Goal: Transaction & Acquisition: Subscribe to service/newsletter

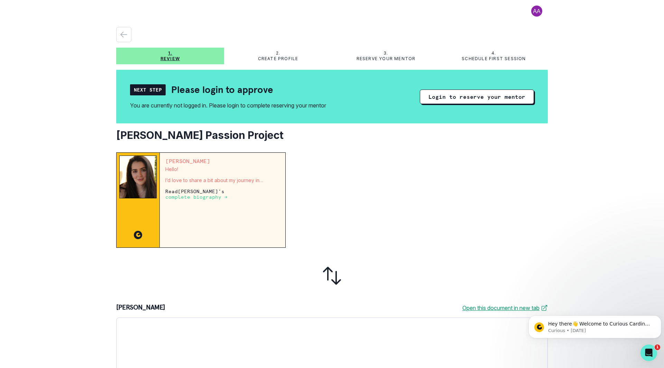
click at [56, 194] on div "1. Review 2. Create profile 3. Reserve your mentor 4. Schedule first session Ne…" at bounding box center [332, 184] width 664 height 368
click at [205, 197] on p "complete biography →" at bounding box center [196, 197] width 62 height 6
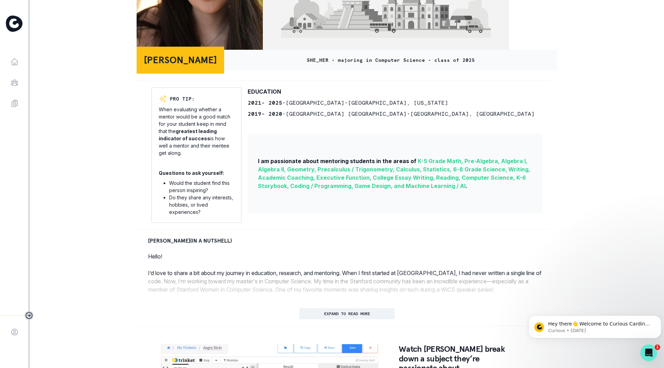
scroll to position [173, 0]
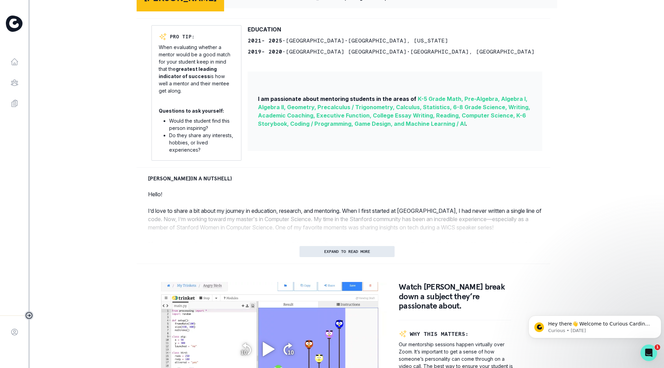
click at [344, 254] on p "EXPAND TO READ MORE" at bounding box center [347, 251] width 46 height 5
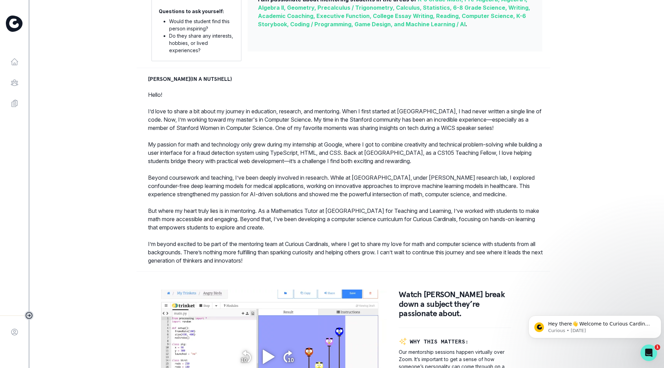
scroll to position [276, 0]
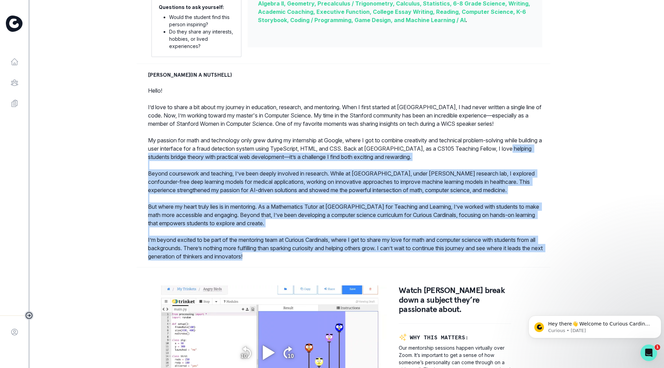
drag, startPoint x: 220, startPoint y: 206, endPoint x: 431, endPoint y: 262, distance: 218.8
click at [431, 261] on div "Anya V. (IN A NUTSHELL) Hello! I’d love to share a bit about my journey in educ…" at bounding box center [347, 166] width 420 height 190
click at [431, 261] on p "I’m beyond excited to be part of the mentoring team at Curious Cardinals, where…" at bounding box center [346, 248] width 397 height 25
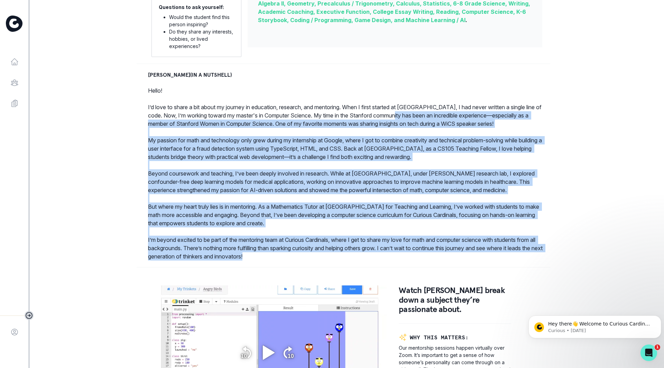
drag, startPoint x: 431, startPoint y: 262, endPoint x: 408, endPoint y: 120, distance: 143.2
click at [408, 120] on p "Hello! I’d love to share a bit about my journey in education, research, and men…" at bounding box center [346, 173] width 397 height 174
click at [408, 120] on p "I’d love to share a bit about my journey in education, research, and mentoring.…" at bounding box center [346, 115] width 397 height 25
drag, startPoint x: 408, startPoint y: 120, endPoint x: 462, endPoint y: 265, distance: 154.2
click at [462, 261] on p "Hello! I’d love to share a bit about my journey in education, research, and men…" at bounding box center [346, 173] width 397 height 174
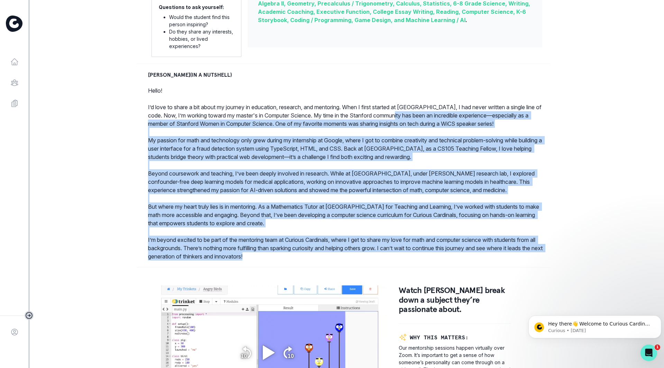
click at [462, 261] on p "I’m beyond excited to be part of the mentoring team at Curious Cardinals, where…" at bounding box center [346, 248] width 397 height 25
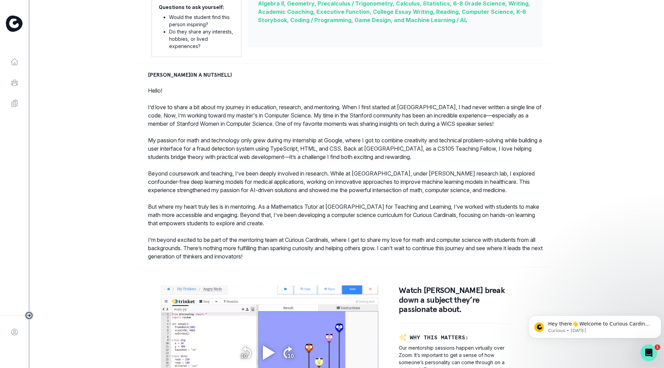
click at [464, 267] on div "Share Anya V. SHE_HER • majoring in Computer Science • class of 2025 PRO TIP: W…" at bounding box center [346, 146] width 431 height 845
click at [434, 180] on p "Beyond coursework and teaching, I’ve been deeply involved in research. While at…" at bounding box center [346, 181] width 397 height 25
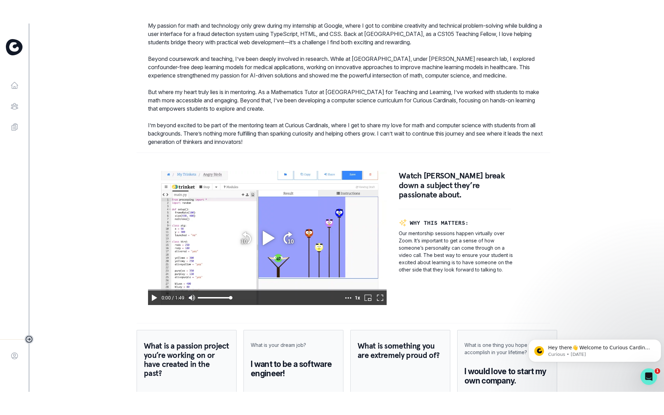
scroll to position [480, 0]
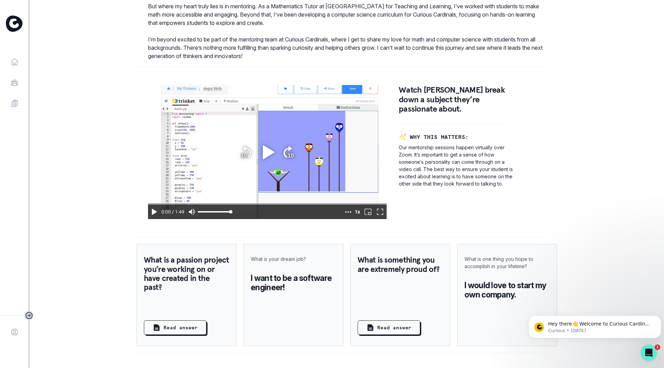
click at [615, 264] on div "Home Browse Mentors Guardian Guide Log In Share Anya V. SHE_HER • majoring in C…" at bounding box center [332, 184] width 664 height 368
drag, startPoint x: 160, startPoint y: 261, endPoint x: 236, endPoint y: 296, distance: 84.6
click at [236, 296] on div "What is a passion project you’re working on or have created in the past? Read a…" at bounding box center [347, 295] width 420 height 102
drag, startPoint x: 355, startPoint y: 260, endPoint x: 424, endPoint y: 293, distance: 77.0
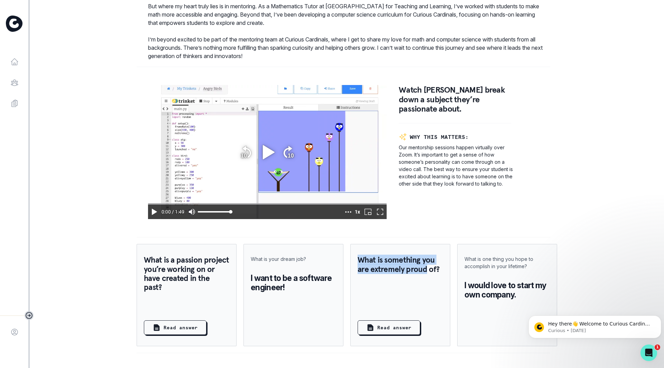
click at [424, 292] on div "What is something you are extremely proud of? Read answer" at bounding box center [400, 295] width 100 height 102
click at [424, 293] on div "What is something you are extremely proud of? Read answer" at bounding box center [400, 295] width 100 height 102
click at [385, 324] on p "Read answer" at bounding box center [394, 327] width 34 height 7
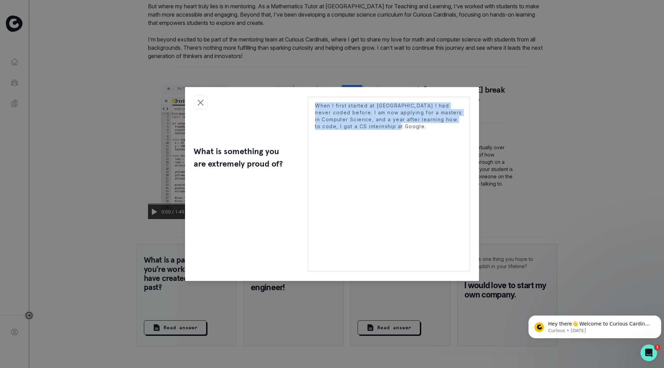
drag, startPoint x: 328, startPoint y: 107, endPoint x: 443, endPoint y: 143, distance: 120.6
click at [443, 143] on p "When I first started at Stanford I had never coded before. I am now applying fo…" at bounding box center [389, 184] width 162 height 175
click at [444, 143] on p "When I first started at Stanford I had never coded before. I am now applying fo…" at bounding box center [389, 184] width 162 height 175
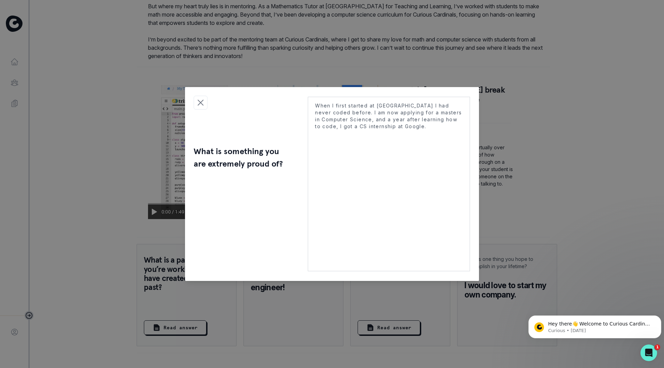
drag, startPoint x: 438, startPoint y: 134, endPoint x: 448, endPoint y: 143, distance: 13.8
click at [448, 143] on p "When I first started at Stanford I had never coded before. I am now applying fo…" at bounding box center [389, 184] width 162 height 175
drag, startPoint x: 442, startPoint y: 129, endPoint x: 446, endPoint y: 135, distance: 7.0
click at [446, 135] on p "When I first started at Stanford I had never coded before. I am now applying fo…" at bounding box center [389, 184] width 162 height 175
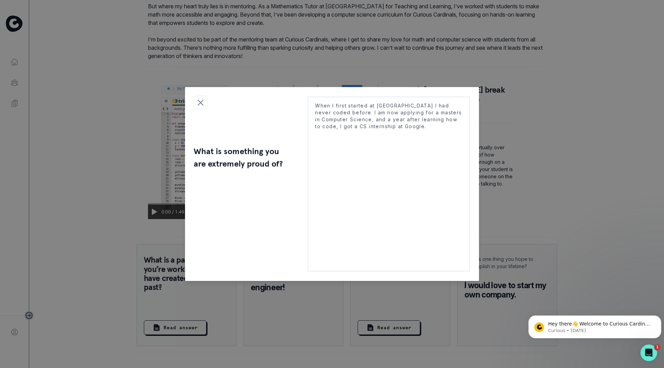
click at [446, 135] on p "When I first started at Stanford I had never coded before. I am now applying fo…" at bounding box center [389, 184] width 162 height 175
drag, startPoint x: 434, startPoint y: 127, endPoint x: 444, endPoint y: 129, distance: 10.6
click at [444, 129] on p "When I first started at Stanford I had never coded before. I am now applying fo…" at bounding box center [389, 116] width 148 height 28
drag, startPoint x: 444, startPoint y: 129, endPoint x: 407, endPoint y: 136, distance: 38.0
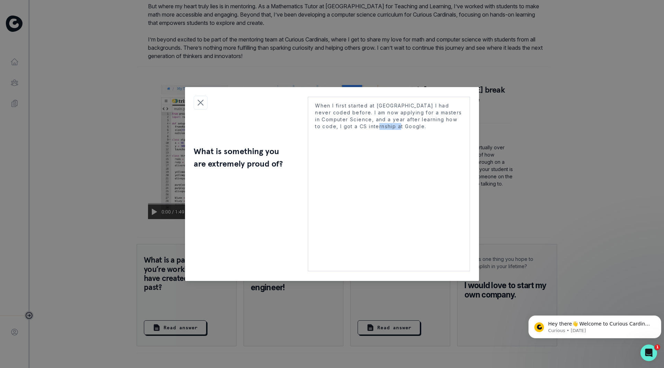
click at [406, 136] on p "When I first started at Stanford I had never coded before. I am now applying fo…" at bounding box center [389, 184] width 162 height 175
click at [407, 136] on p "When I first started at Stanford I had never coded before. I am now applying fo…" at bounding box center [389, 184] width 162 height 175
click at [199, 103] on icon "Close modal" at bounding box center [200, 102] width 10 height 10
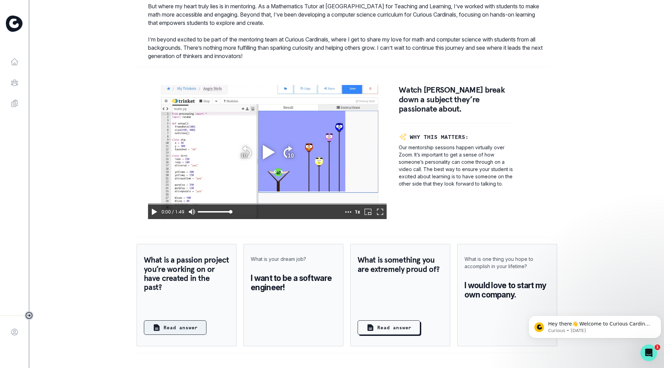
click at [182, 325] on p "Read answer" at bounding box center [180, 327] width 34 height 7
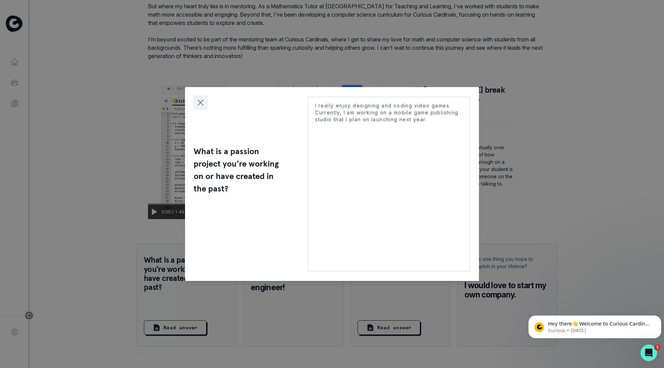
click at [202, 104] on icon "Close modal" at bounding box center [200, 102] width 10 height 10
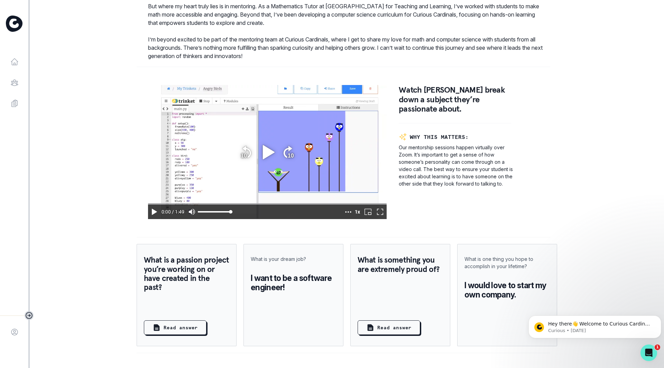
click at [154, 213] on icon "play" at bounding box center [154, 212] width 5 height 6
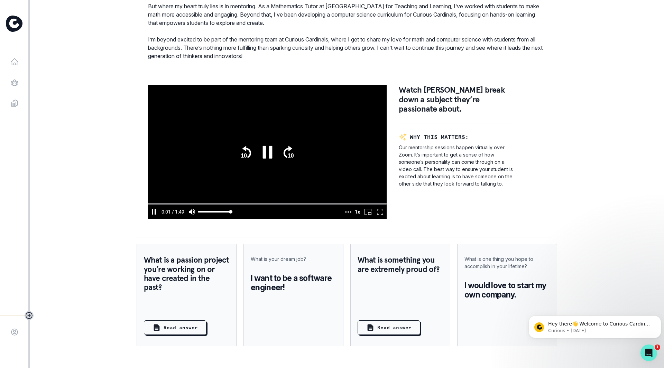
click at [379, 213] on icon "enter fullscreen mode" at bounding box center [380, 212] width 8 height 8
type input "1.38813699999981"
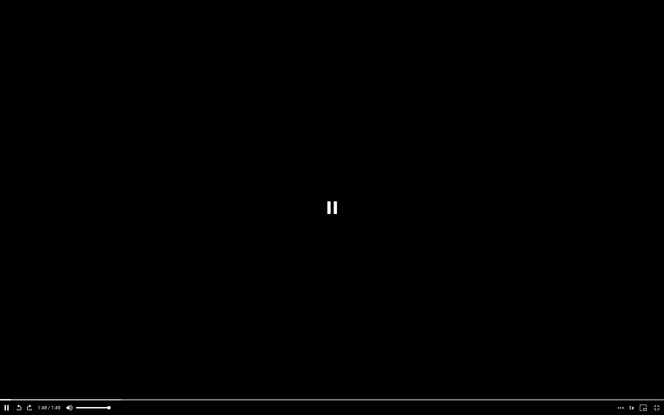
click at [658, 368] on icon "exit fullscreen mode" at bounding box center [656, 407] width 6 height 6
type input "108.992688999999"
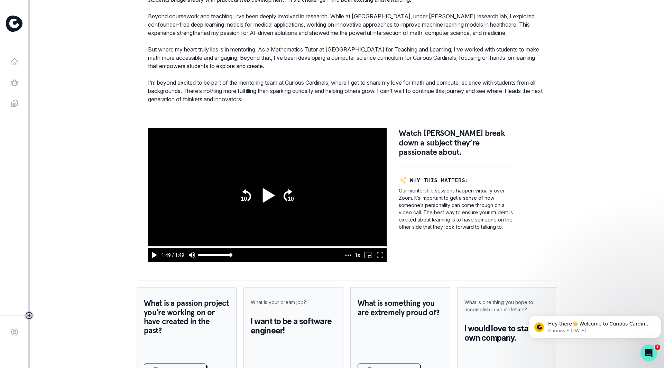
click at [76, 177] on div "Home Browse Mentors Guardian Guide Log In Share Anya V. SHE_HER • majoring in C…" at bounding box center [332, 184] width 664 height 368
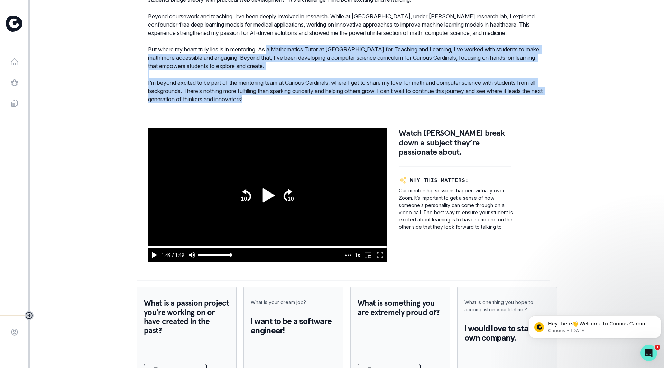
drag, startPoint x: 312, startPoint y: 59, endPoint x: 530, endPoint y: 115, distance: 225.8
click at [530, 110] on div at bounding box center [343, 110] width 413 height 0
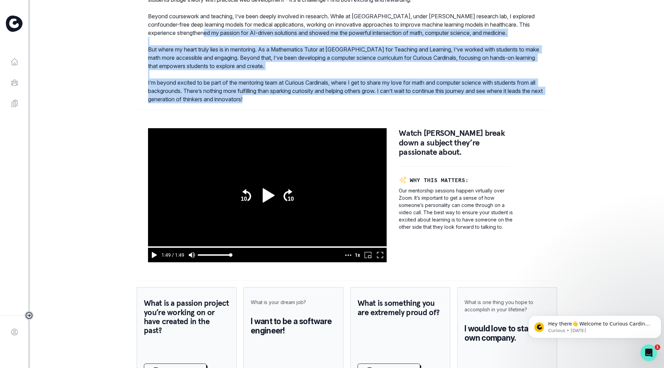
drag, startPoint x: 530, startPoint y: 115, endPoint x: 233, endPoint y: 36, distance: 307.5
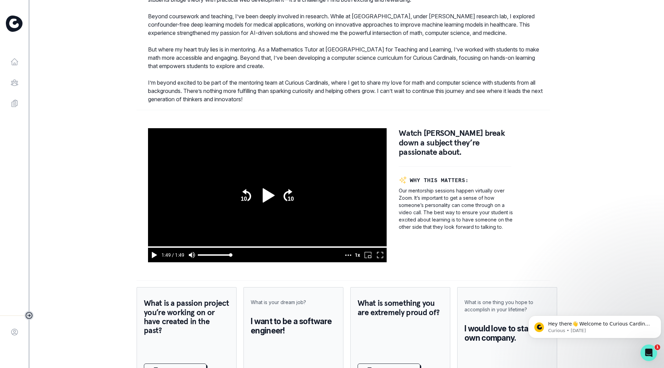
click at [233, 36] on p "Beyond coursework and teaching, I’ve been deeply involved in research. While at…" at bounding box center [346, 24] width 397 height 25
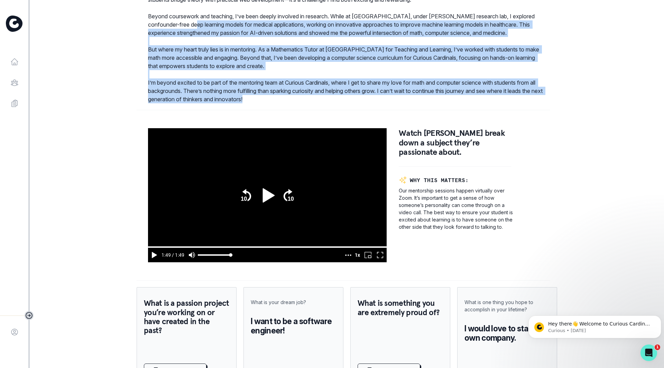
drag, startPoint x: 212, startPoint y: 34, endPoint x: 486, endPoint y: 112, distance: 285.8
click at [486, 112] on div at bounding box center [343, 109] width 413 height 13
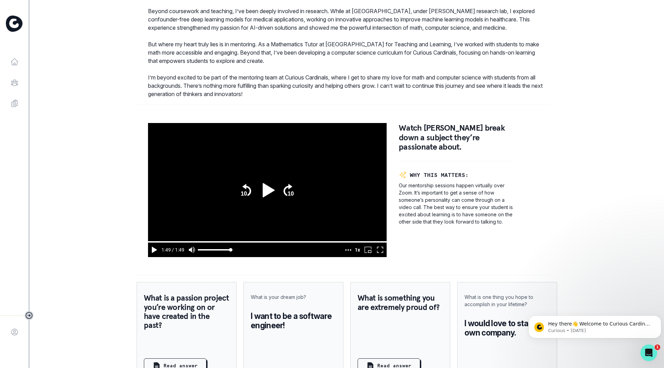
scroll to position [480, 0]
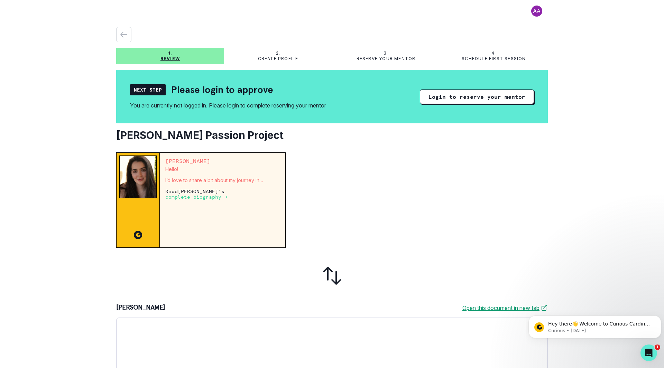
click at [373, 208] on div at bounding box center [419, 199] width 256 height 95
click at [457, 97] on button "Login to reserve your mentor" at bounding box center [477, 97] width 114 height 15
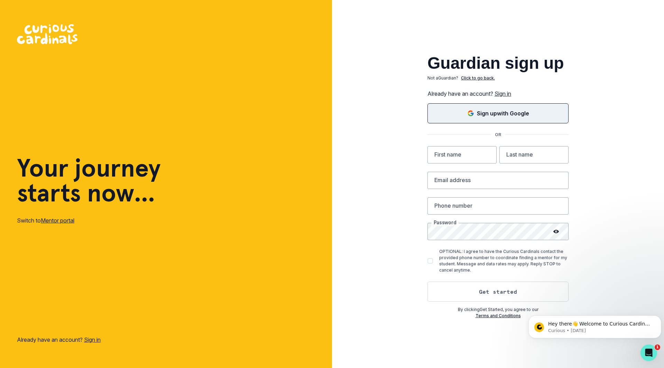
click at [506, 114] on p "Sign up with Google" at bounding box center [503, 113] width 52 height 8
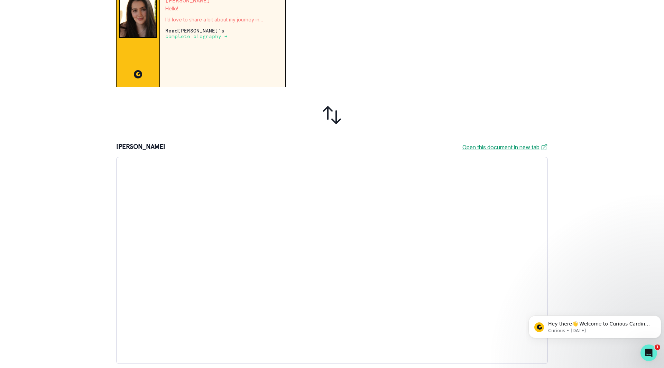
scroll to position [153, 0]
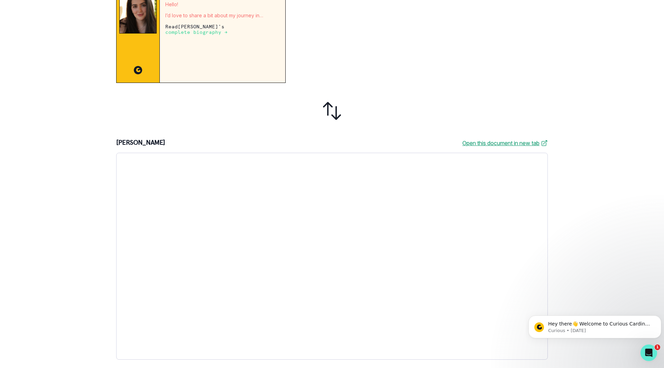
click at [492, 142] on link "Open this document in new tab" at bounding box center [504, 143] width 85 height 8
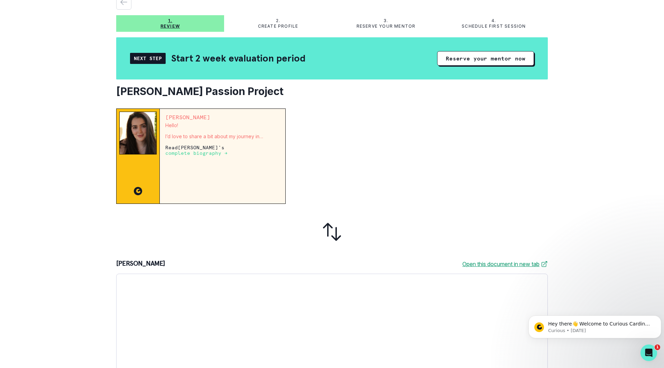
scroll to position [0, 0]
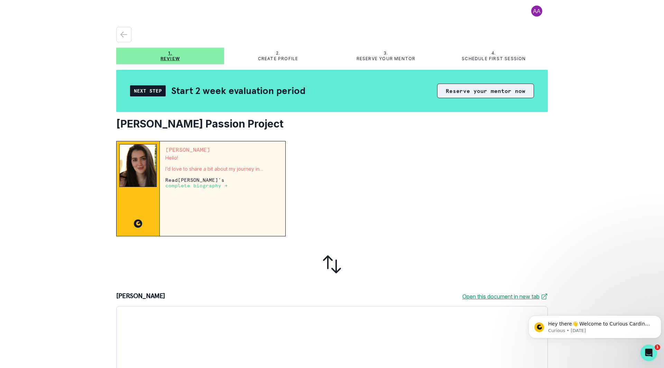
click at [462, 90] on button "Reserve your mentor now" at bounding box center [485, 91] width 97 height 15
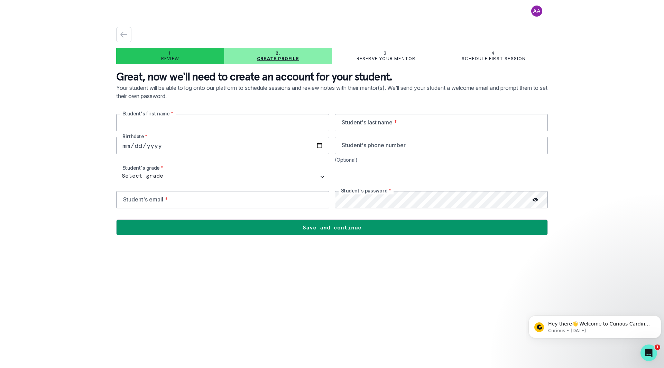
click at [233, 121] on input "text" at bounding box center [222, 122] width 213 height 17
click at [55, 124] on div "1. Review 2. Create profile 3. Reserve your mentor 4. Schedule first session Gr…" at bounding box center [332, 184] width 664 height 368
click at [169, 123] on input "text" at bounding box center [222, 122] width 213 height 17
type input "[PERSON_NAME]"
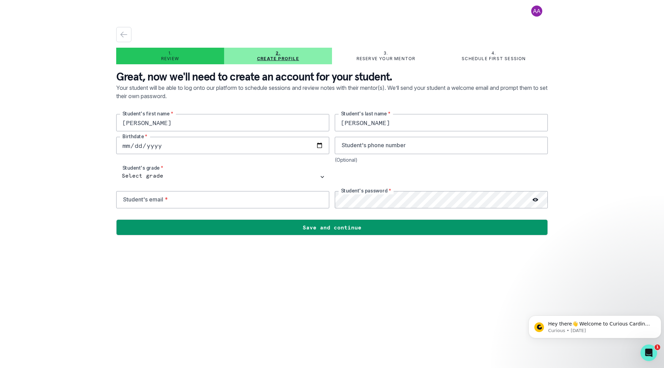
click at [160, 137] on input "date" at bounding box center [222, 145] width 213 height 17
type input "0001-12-11"
type input "[DATE]"
click at [397, 145] on input "tel" at bounding box center [441, 145] width 213 height 17
click at [241, 184] on select "Select grade 1st Grade 2nd Grade 3rd Grade 4th Grade 5th Grade 6th Grade 7th Gr…" at bounding box center [222, 176] width 213 height 17
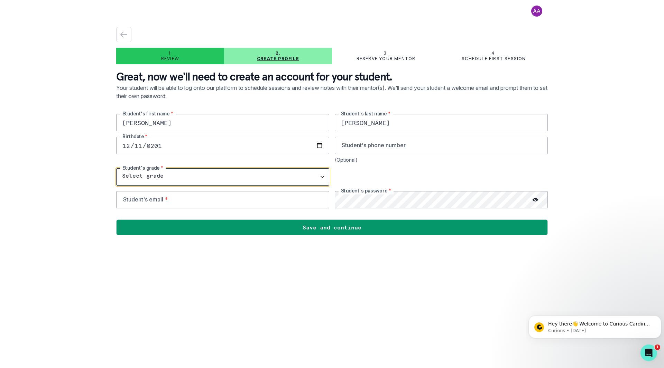
select select "4th Grade"
click at [116, 168] on select "Select grade 1st Grade 2nd Grade 3rd Grade 4th Grade 5th Grade 6th Grade 7th Gr…" at bounding box center [222, 176] width 213 height 17
click at [378, 239] on div "1. Review 2. Create profile 3. Reserve your mentor 4. Schedule first session Gr…" at bounding box center [331, 131] width 431 height 225
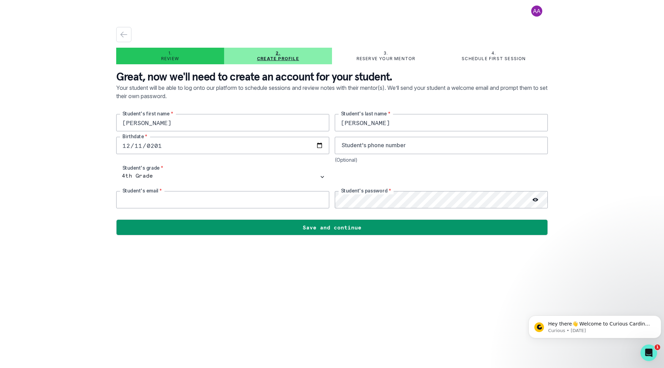
click at [251, 200] on input "email" at bounding box center [222, 199] width 213 height 17
click at [49, 204] on div "1. Review 2. Create profile 3. Reserve your mentor 4. Schedule first session Gr…" at bounding box center [332, 184] width 664 height 368
click at [46, 203] on div "1. Review 2. Create profile 3. Reserve your mentor 4. Schedule first session Gr…" at bounding box center [332, 184] width 664 height 368
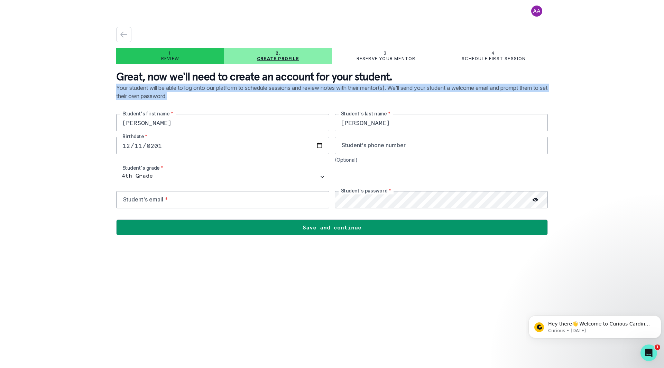
drag, startPoint x: 112, startPoint y: 86, endPoint x: 466, endPoint y: 96, distance: 353.3
click at [466, 96] on main "1. Review 2. Create profile 3. Reserve your mentor 4. Schedule first session Gr…" at bounding box center [332, 184] width 442 height 368
click at [466, 96] on p "Your student will be able to log onto our platform to schedule sessions and rev…" at bounding box center [331, 99] width 431 height 30
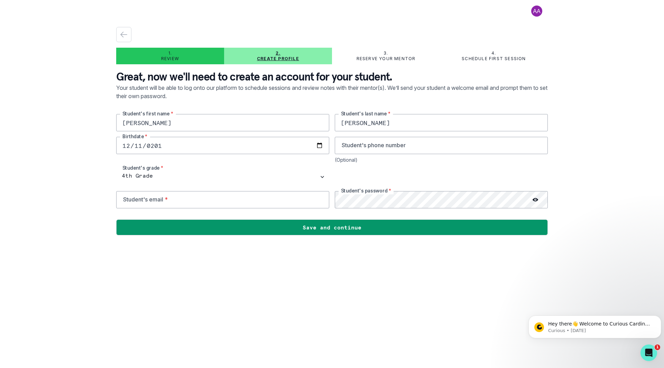
drag, startPoint x: 466, startPoint y: 96, endPoint x: 284, endPoint y: 98, distance: 181.8
click at [284, 98] on p "Your student will be able to log onto our platform to schedule sessions and rev…" at bounding box center [331, 99] width 431 height 30
drag, startPoint x: 270, startPoint y: 97, endPoint x: 275, endPoint y: 98, distance: 4.9
click at [275, 98] on p "Your student will be able to log onto our platform to schedule sessions and rev…" at bounding box center [331, 99] width 431 height 30
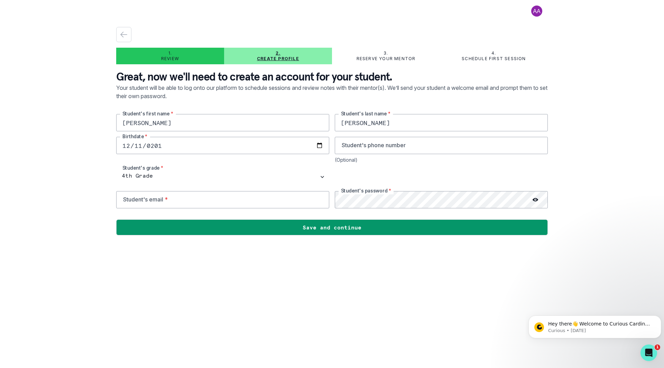
click at [275, 98] on p "Your student will be able to log onto our platform to schedule sessions and rev…" at bounding box center [331, 99] width 431 height 30
click at [160, 199] on input "email" at bounding box center [222, 199] width 213 height 17
type input "[EMAIL_ADDRESS][DOMAIN_NAME]"
click at [538, 201] on div at bounding box center [535, 199] width 25 height 17
click at [534, 200] on icon at bounding box center [535, 199] width 6 height 3
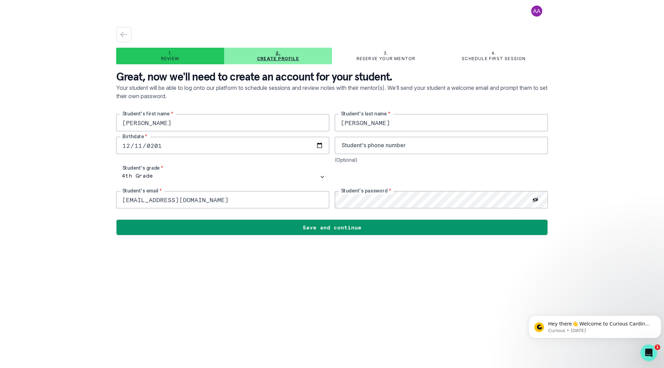
click at [330, 200] on div "[PERSON_NAME] Student's first name * [PERSON_NAME]'s last name * [DEMOGRAPHIC_D…" at bounding box center [331, 161] width 431 height 94
click at [427, 271] on main "1. Review 2. Create profile 3. Reserve your mentor 4. Schedule first session Gr…" at bounding box center [332, 184] width 442 height 368
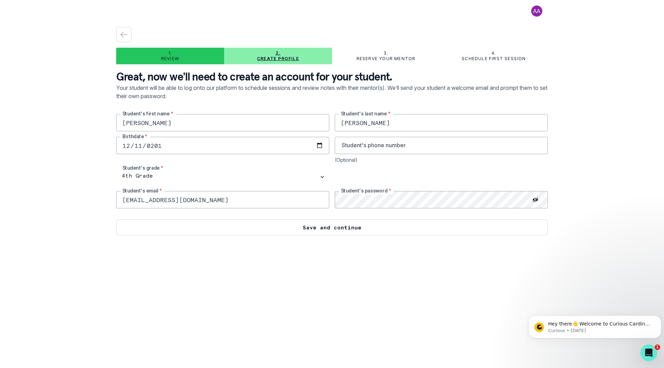
click at [368, 230] on button "Save and continue" at bounding box center [331, 227] width 431 height 16
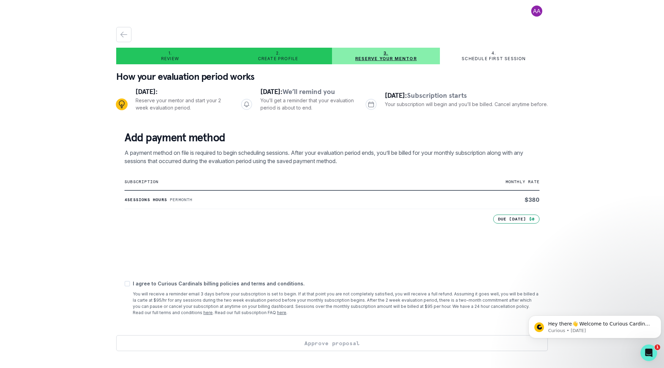
click at [591, 92] on div "1. Review 2. Create profile 3. Reserve your mentor 4. Schedule first session Ho…" at bounding box center [332, 184] width 664 height 368
click at [585, 198] on div "1. Review 2. Create profile 3. Reserve your mentor 4. Schedule first session Ho…" at bounding box center [332, 184] width 664 height 368
click at [612, 242] on div "1. Review 2. Create profile 3. Reserve your mentor 4. Schedule first session Ho…" at bounding box center [332, 184] width 664 height 368
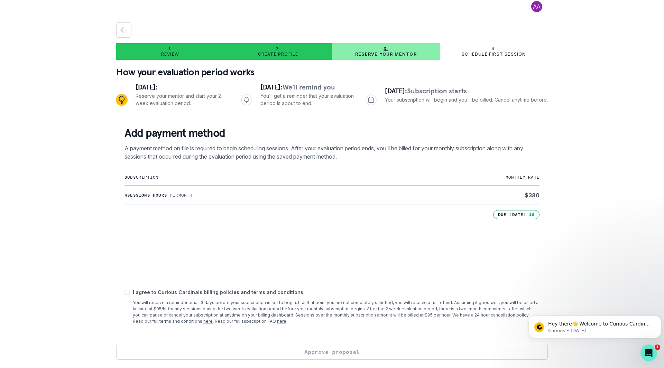
scroll to position [4, 0]
click at [126, 292] on span at bounding box center [127, 293] width 6 height 6
click at [124, 292] on input "checkbox" at bounding box center [124, 292] width 0 height 0
checkbox input "true"
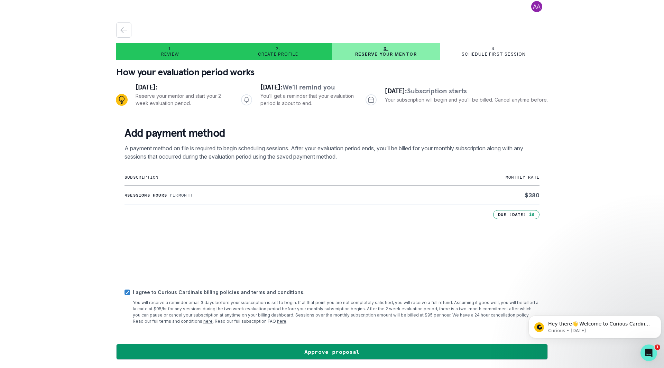
click at [596, 224] on div "1. Review 2. Create profile 3. Reserve your mentor 4. Schedule first session Ho…" at bounding box center [332, 184] width 664 height 368
click at [94, 247] on div "1. Review 2. Create profile 3. Reserve your mentor 4. Schedule first session Ho…" at bounding box center [332, 184] width 664 height 368
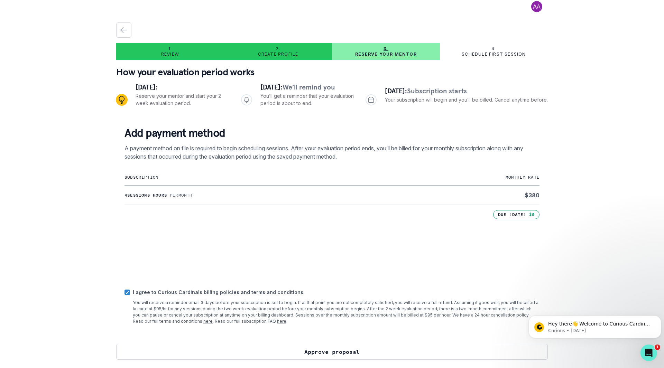
click at [329, 349] on button "Approve proposal" at bounding box center [331, 352] width 431 height 16
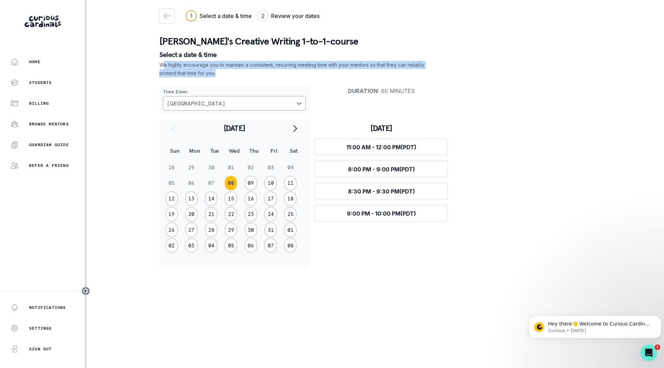
drag, startPoint x: 215, startPoint y: 71, endPoint x: 385, endPoint y: 71, distance: 170.7
click at [385, 71] on p "We highly encourage you to maintain a consistent, recurring meeting time with y…" at bounding box center [291, 69] width 265 height 17
drag, startPoint x: 242, startPoint y: 71, endPoint x: 166, endPoint y: 65, distance: 76.3
click at [166, 65] on p "We highly encourage you to maintain a consistent, recurring meeting time with y…" at bounding box center [291, 69] width 265 height 17
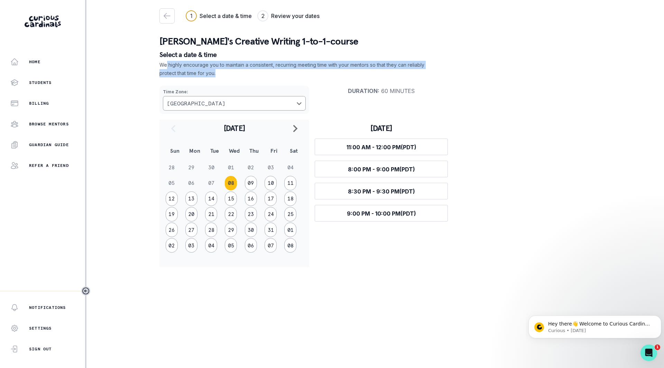
click at [166, 65] on p "We highly encourage you to maintain a consistent, recurring meeting time with y…" at bounding box center [291, 69] width 265 height 17
drag, startPoint x: 170, startPoint y: 68, endPoint x: 327, endPoint y: 77, distance: 157.5
click at [327, 77] on main "1 Select a date & time 2 Review your dates Continue [PERSON_NAME]'s Creative Wr…" at bounding box center [375, 184] width 442 height 368
click at [327, 77] on div "[PERSON_NAME]'s Creative Writing 1-to-1-course Select a date & time We highly e…" at bounding box center [374, 146] width 431 height 241
drag, startPoint x: 327, startPoint y: 77, endPoint x: 350, endPoint y: 66, distance: 25.7
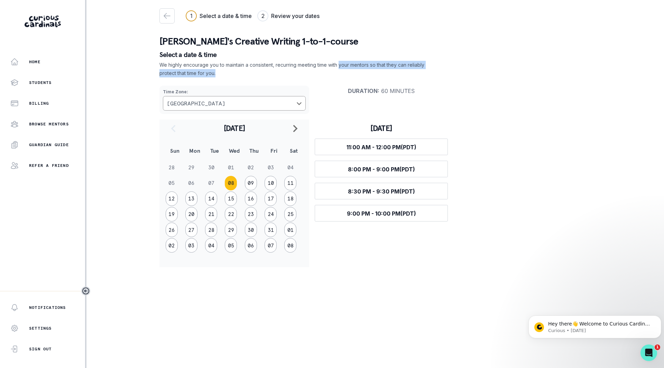
click at [350, 66] on div "[PERSON_NAME]'s Creative Writing 1-to-1-course Select a date & time We highly e…" at bounding box center [374, 146] width 431 height 241
click at [350, 66] on p "We highly encourage you to maintain a consistent, recurring meeting time with y…" at bounding box center [291, 69] width 265 height 17
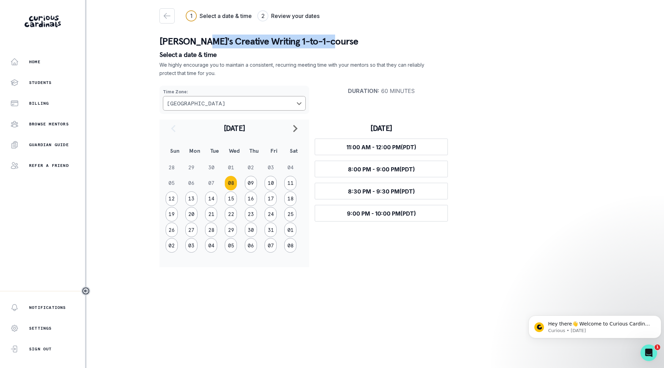
drag, startPoint x: 204, startPoint y: 43, endPoint x: 368, endPoint y: 46, distance: 164.5
click at [368, 46] on p "[PERSON_NAME]'s Creative Writing 1-to-1-course" at bounding box center [374, 42] width 431 height 14
click at [531, 179] on div "Time Zone : [GEOGRAPHIC_DATA] Duration : 60 minutes [DATE] Sun Mon Tue Wed Thu …" at bounding box center [374, 173] width 431 height 187
click at [210, 200] on button "14" at bounding box center [211, 198] width 12 height 15
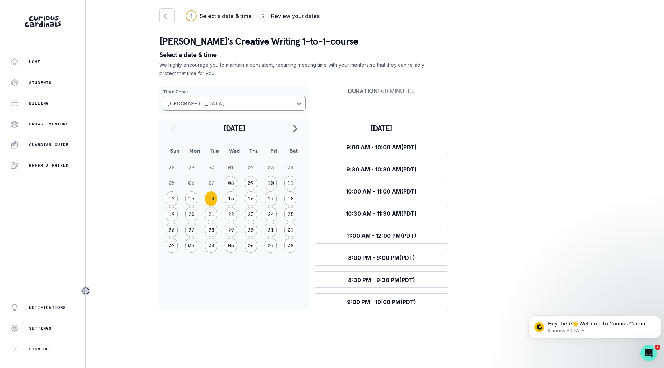
click at [515, 238] on div "Time Zone : [GEOGRAPHIC_DATA] Duration : 60 minutes [DATE] Sun Mon Tue Wed Thu …" at bounding box center [374, 195] width 431 height 230
click at [506, 244] on div "Time Zone : [GEOGRAPHIC_DATA] Duration : 60 minutes [DATE] Sun Mon Tue Wed Thu …" at bounding box center [374, 195] width 431 height 230
click at [538, 179] on div "Time Zone : [GEOGRAPHIC_DATA] Duration : 60 minutes [DATE] Sun Mon Tue Wed Thu …" at bounding box center [374, 195] width 431 height 230
click at [173, 200] on button "12" at bounding box center [172, 198] width 12 height 15
click at [120, 197] on div "Home Students Billing Browse Mentors Guardian Guide Refer a friend Notification…" at bounding box center [332, 184] width 664 height 368
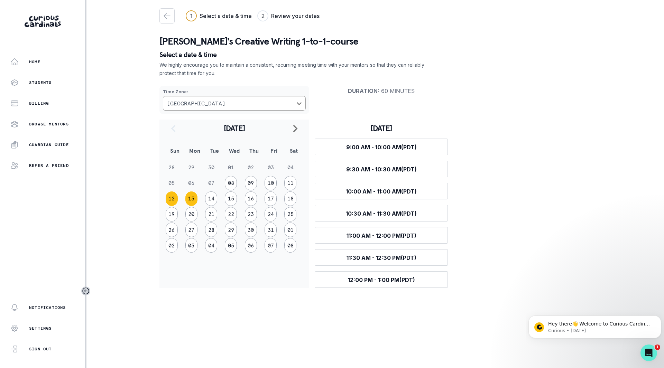
click at [193, 200] on button "13" at bounding box center [191, 198] width 12 height 15
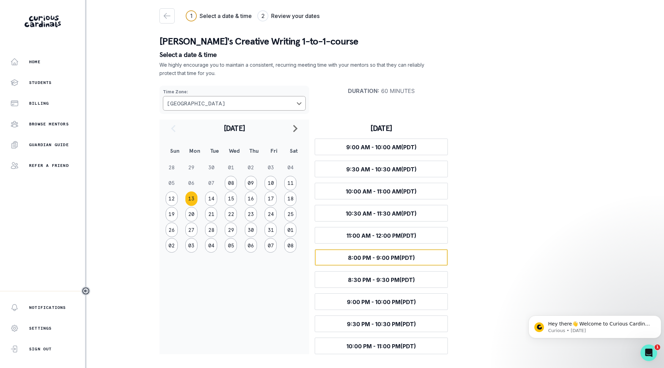
click at [379, 258] on span "8:00 PM - 9:00 PM (PDT)" at bounding box center [381, 257] width 67 height 7
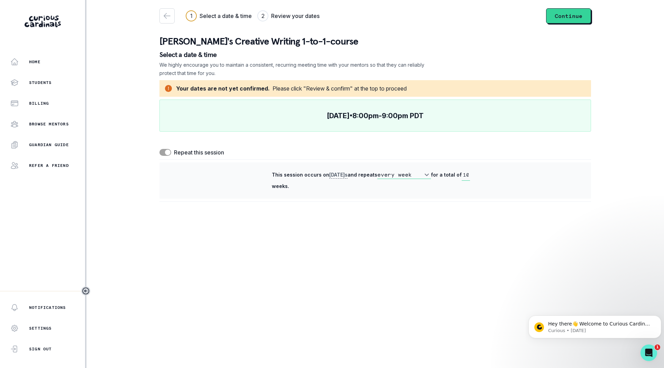
click at [467, 174] on input "10" at bounding box center [465, 174] width 8 height 11
drag, startPoint x: 462, startPoint y: 176, endPoint x: 482, endPoint y: 175, distance: 19.7
click at [482, 175] on div "This session occurs [DATE] s and repeats every week every 2 weeks for a total o…" at bounding box center [374, 180] width 431 height 36
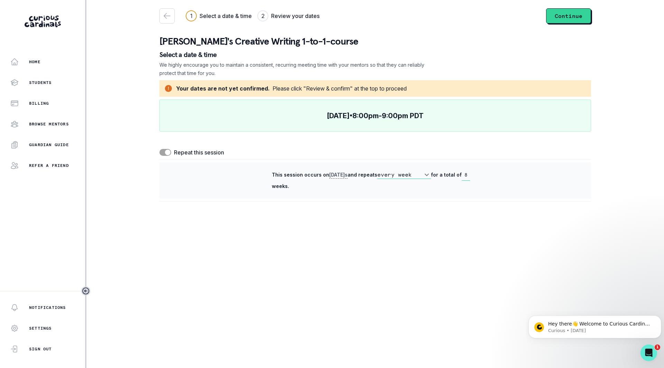
type input "8"
click at [514, 200] on div "Your dates are not yet confirmed. Please click "Review & confirm" at the top to…" at bounding box center [374, 141] width 431 height 122
click at [163, 150] on span at bounding box center [165, 152] width 12 height 7
click at [159, 149] on input "checkbox" at bounding box center [159, 149] width 0 height 0
click at [165, 150] on span at bounding box center [165, 152] width 12 height 7
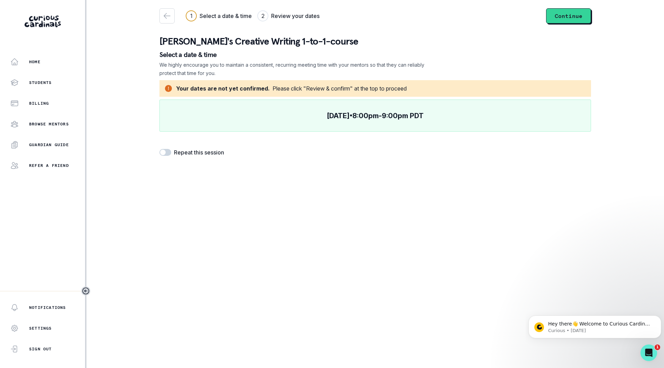
click at [159, 149] on input "checkbox" at bounding box center [159, 149] width 0 height 0
checkbox input "true"
click at [445, 203] on div "1 Select a date & time 2 Review your dates Continue [PERSON_NAME]'s Creative Wr…" at bounding box center [374, 105] width 431 height 210
click at [380, 121] on div "[DATE] • 8:00pm - 9:00pm PDT" at bounding box center [374, 116] width 431 height 32
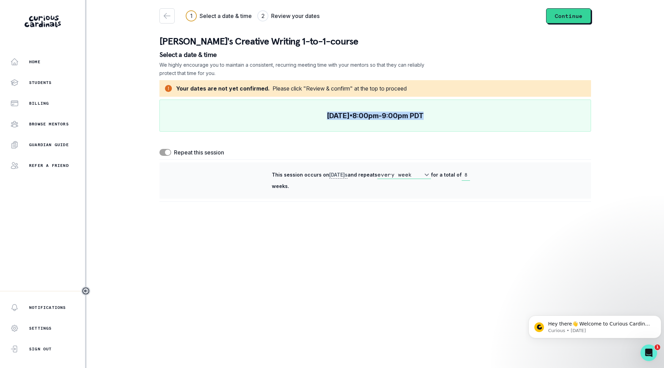
drag, startPoint x: 283, startPoint y: 111, endPoint x: 466, endPoint y: 109, distance: 182.8
click at [466, 109] on div "[DATE] • 8:00pm - 9:00pm PDT" at bounding box center [374, 116] width 431 height 32
